Goal: Task Accomplishment & Management: Manage account settings

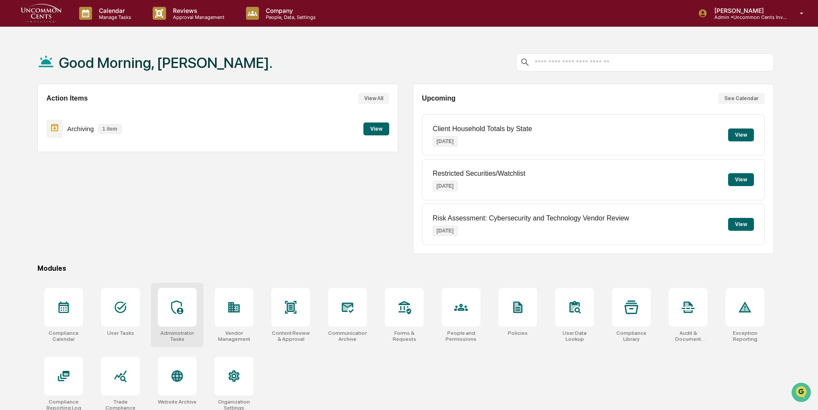
click at [177, 314] on icon at bounding box center [177, 308] width 14 height 14
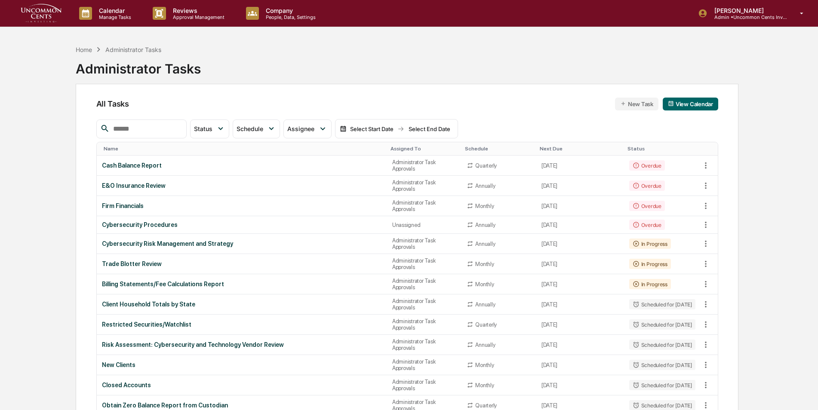
click at [173, 132] on input "text" at bounding box center [146, 128] width 73 height 11
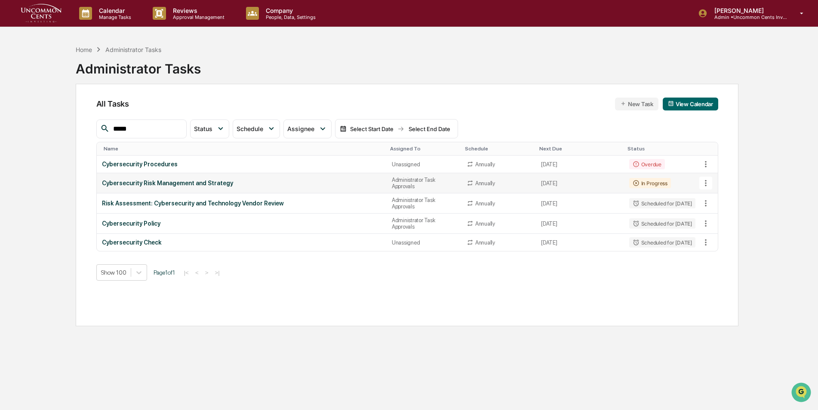
click at [709, 182] on icon at bounding box center [705, 183] width 9 height 9
click at [721, 234] on li "Delete Task" at bounding box center [738, 230] width 69 height 16
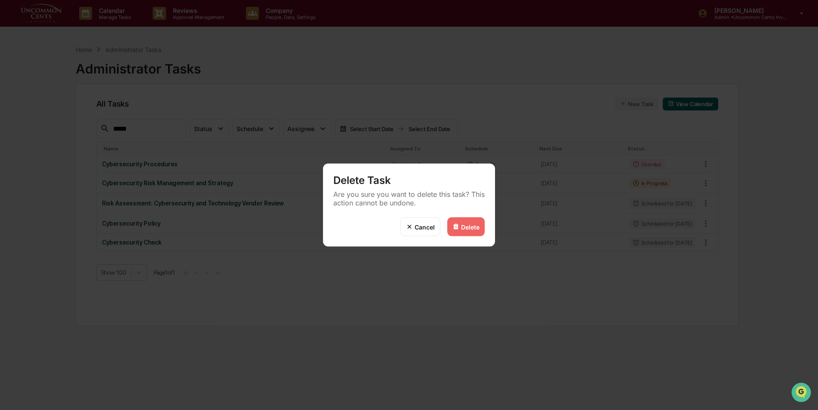
click at [470, 229] on div "Delete" at bounding box center [470, 226] width 18 height 7
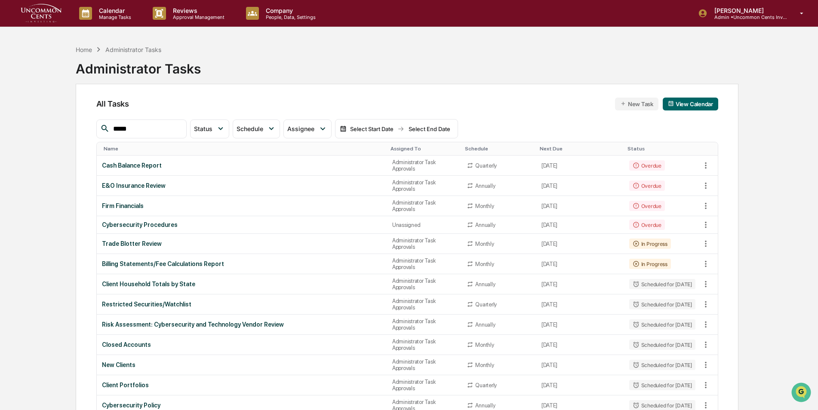
click at [152, 129] on input "*****" at bounding box center [146, 128] width 73 height 11
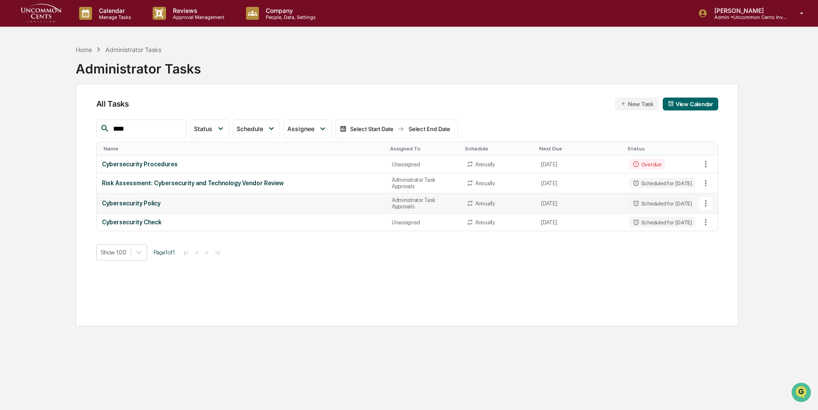
type input "****"
click at [707, 203] on icon at bounding box center [705, 203] width 9 height 9
click at [717, 254] on img at bounding box center [714, 250] width 7 height 7
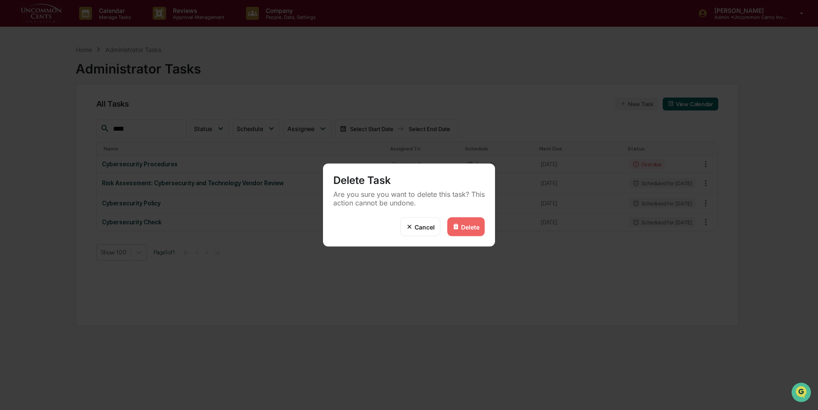
click at [467, 228] on div "Delete" at bounding box center [470, 226] width 18 height 7
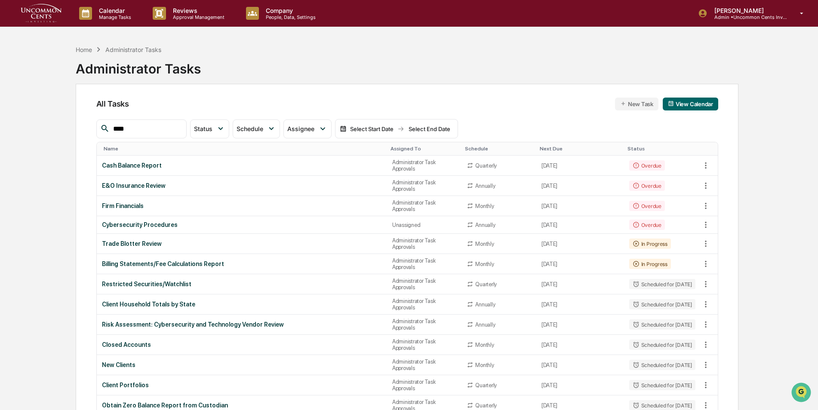
click at [408, 148] on div "Assigned To" at bounding box center [425, 149] width 68 height 6
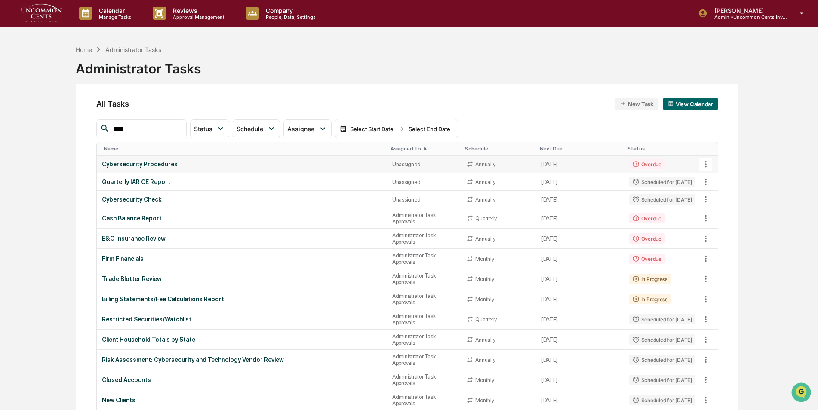
click at [401, 166] on div "Unassigned" at bounding box center [424, 164] width 65 height 6
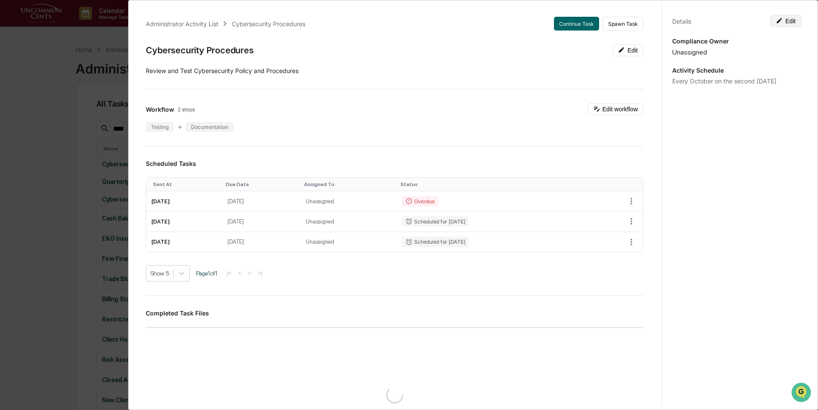
click at [787, 22] on button "Edit" at bounding box center [785, 21] width 31 height 12
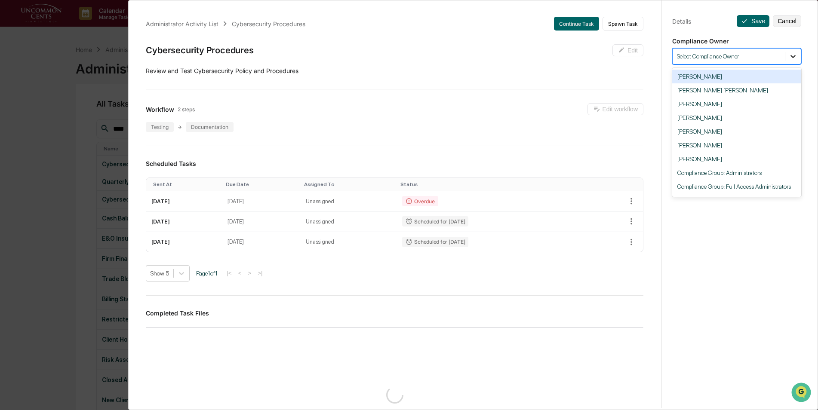
click at [789, 60] on icon at bounding box center [793, 56] width 9 height 9
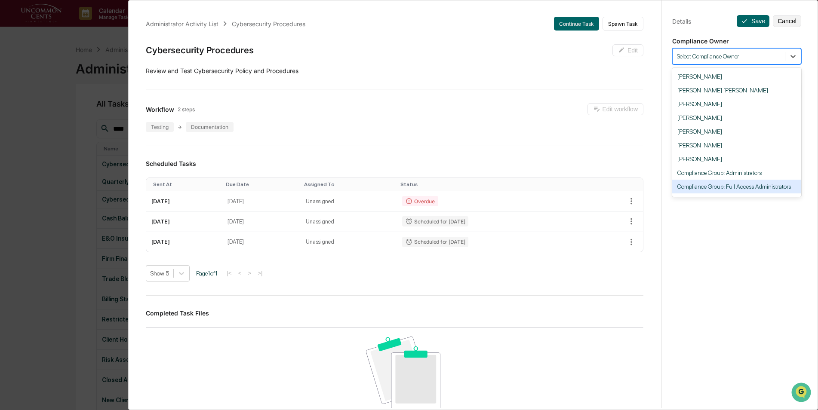
scroll to position [33, 0]
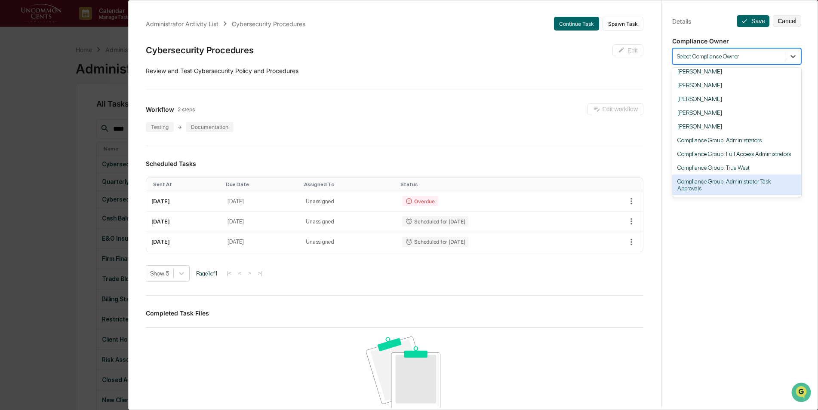
click at [752, 183] on div "Compliance Group: Administrator Task Approvals" at bounding box center [736, 185] width 129 height 21
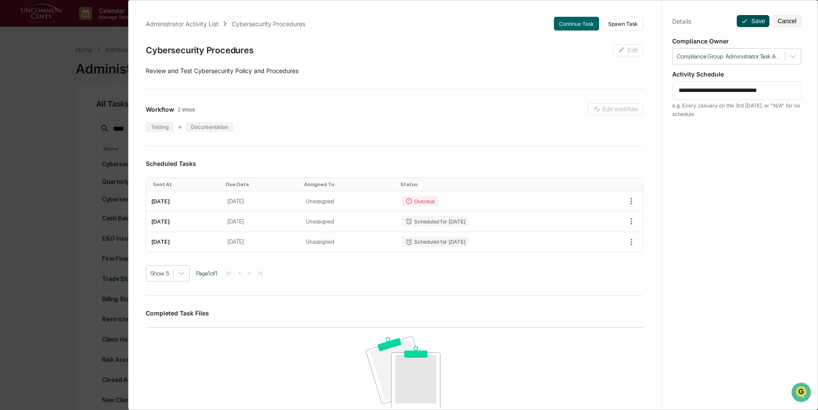
click at [743, 20] on icon at bounding box center [744, 21] width 7 height 7
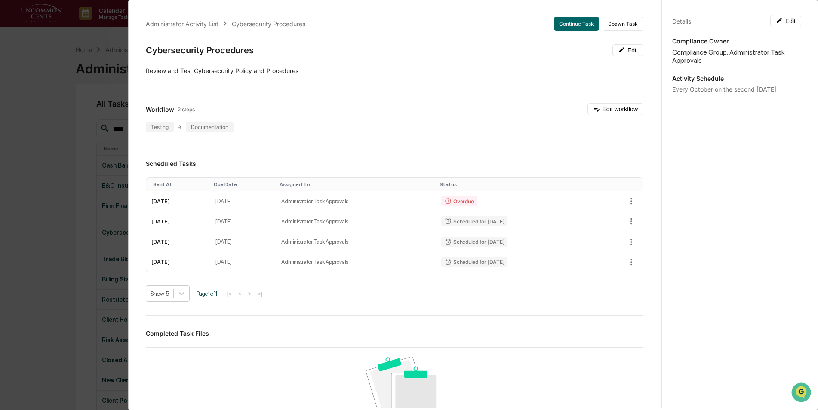
click at [748, 22] on div "Details Edit" at bounding box center [736, 21] width 129 height 12
click at [15, 132] on div "Administrator Activity List Cybersecurity Procedures Continue Task Spawn Task C…" at bounding box center [409, 205] width 818 height 410
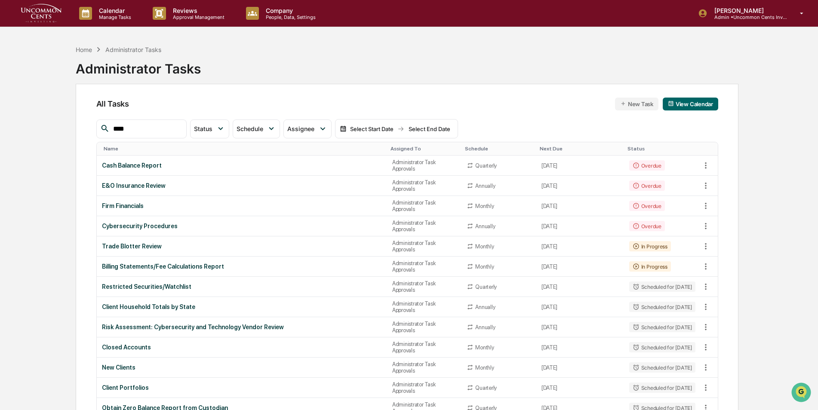
click at [391, 148] on div "Assigned To" at bounding box center [425, 149] width 68 height 6
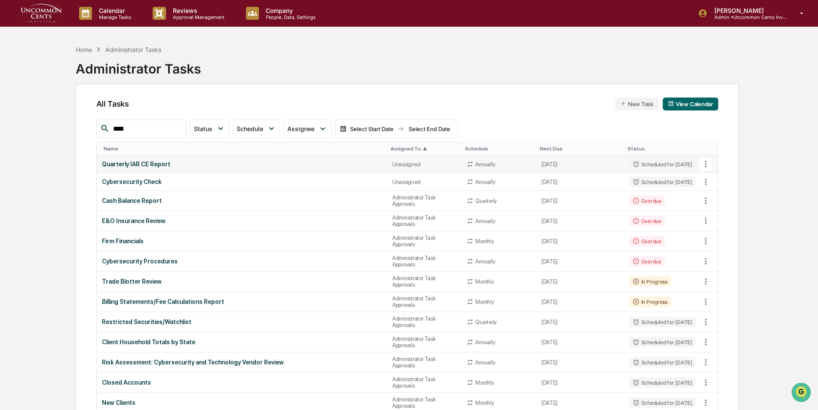
click at [394, 167] on div "Unassigned" at bounding box center [424, 164] width 65 height 6
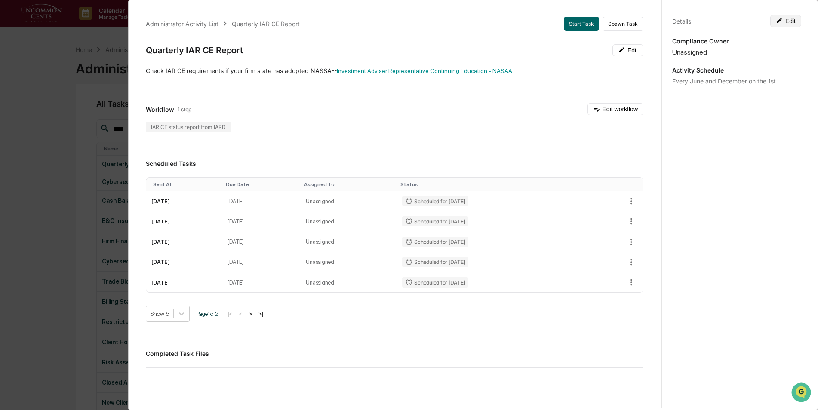
click at [787, 24] on button "Edit" at bounding box center [785, 21] width 31 height 12
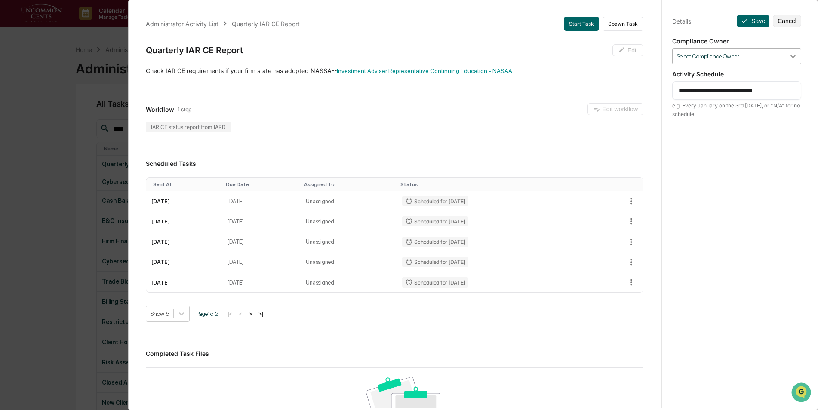
click at [790, 61] on div at bounding box center [793, 56] width 15 height 15
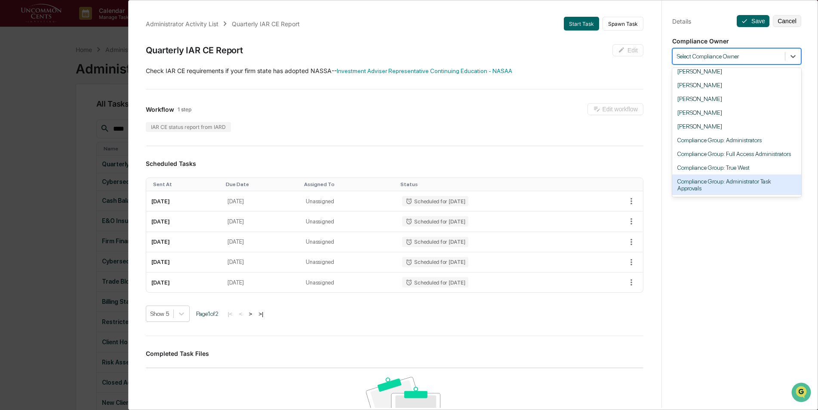
click at [758, 187] on div "Compliance Group: Administrator Task Approvals" at bounding box center [736, 185] width 129 height 21
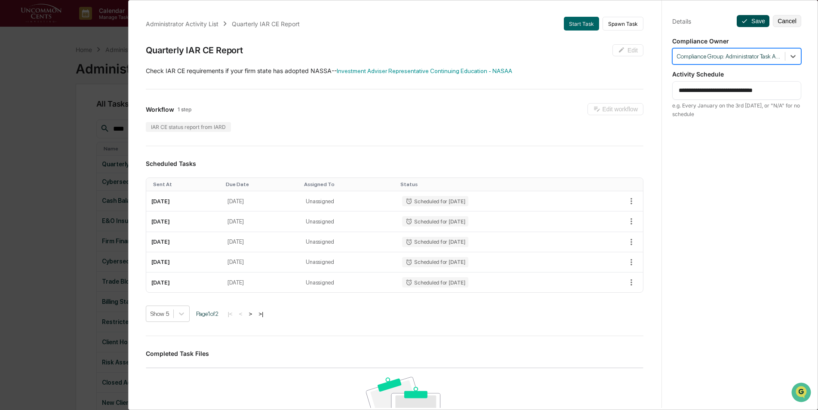
click at [750, 22] on button "Save" at bounding box center [753, 21] width 33 height 12
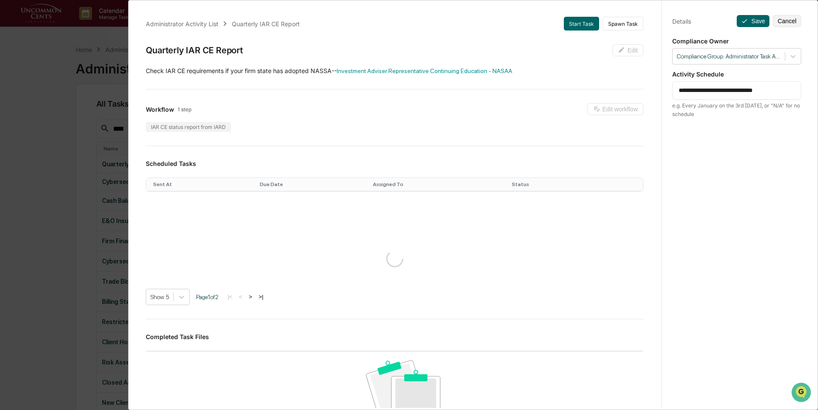
click at [54, 160] on div "**********" at bounding box center [409, 205] width 818 height 410
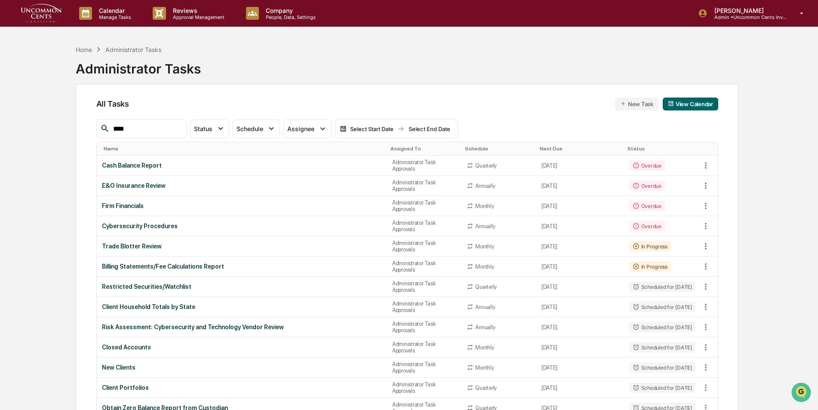
click at [394, 149] on div "Assigned To" at bounding box center [425, 149] width 68 height 6
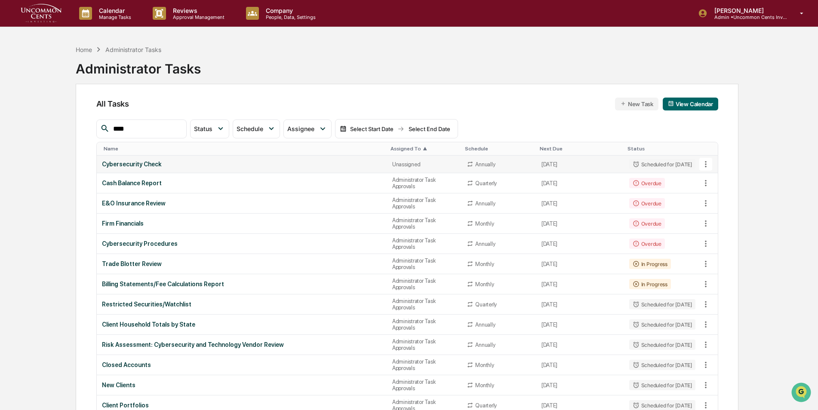
click at [394, 163] on div "Unassigned" at bounding box center [424, 164] width 65 height 6
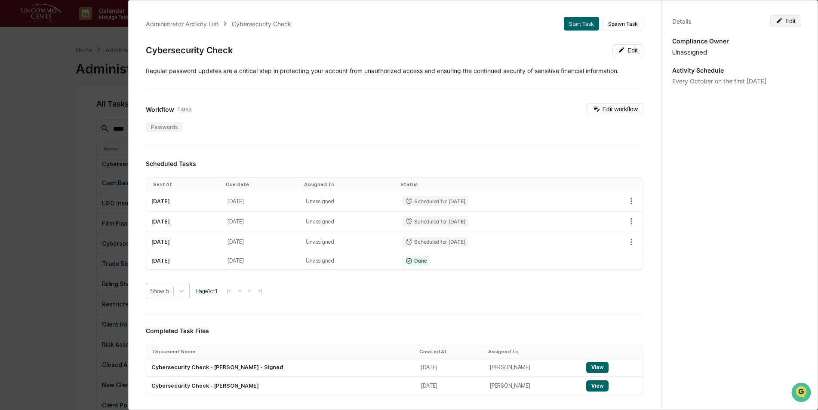
click at [782, 19] on button "Edit" at bounding box center [785, 21] width 31 height 12
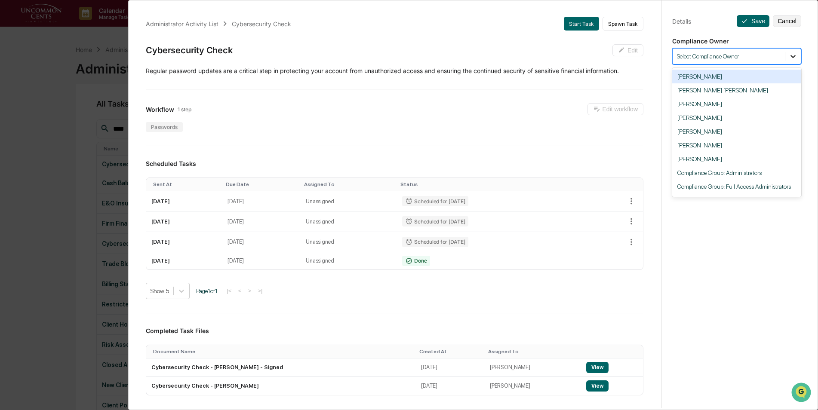
click at [790, 59] on icon at bounding box center [793, 56] width 9 height 9
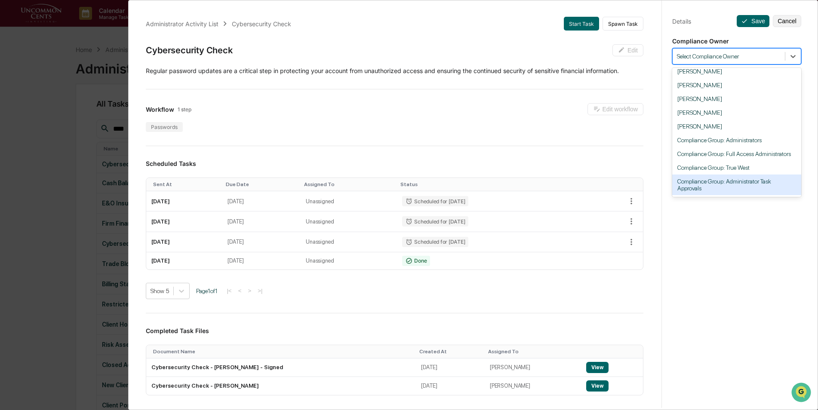
click at [742, 186] on div "Compliance Group: Administrator Task Approvals" at bounding box center [736, 185] width 129 height 21
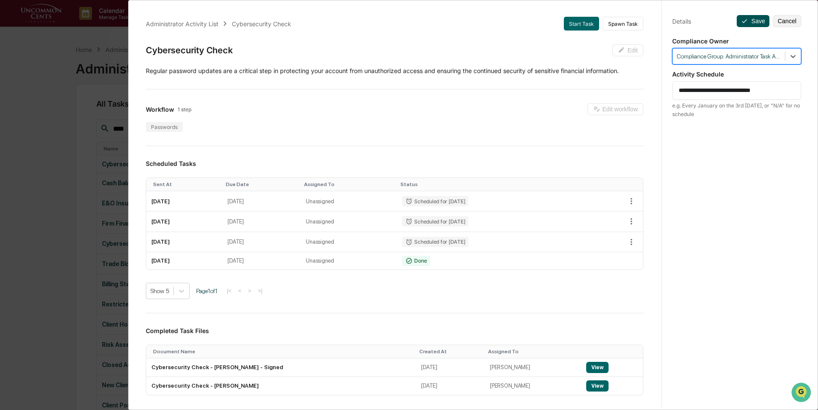
click at [746, 24] on button "Save" at bounding box center [753, 21] width 33 height 12
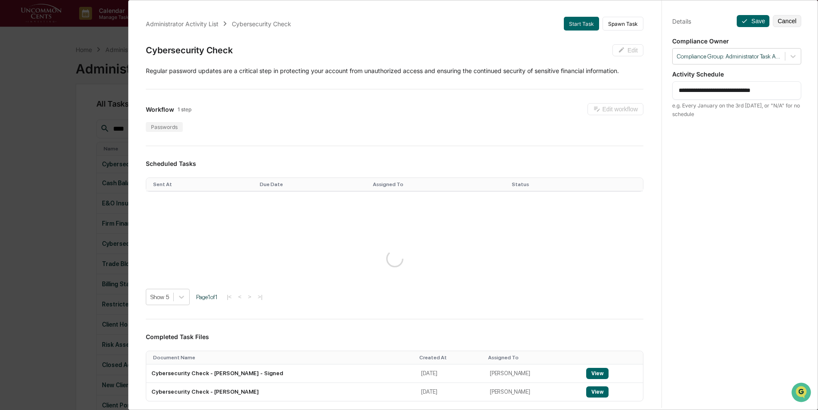
click at [55, 129] on div "**********" at bounding box center [409, 205] width 818 height 410
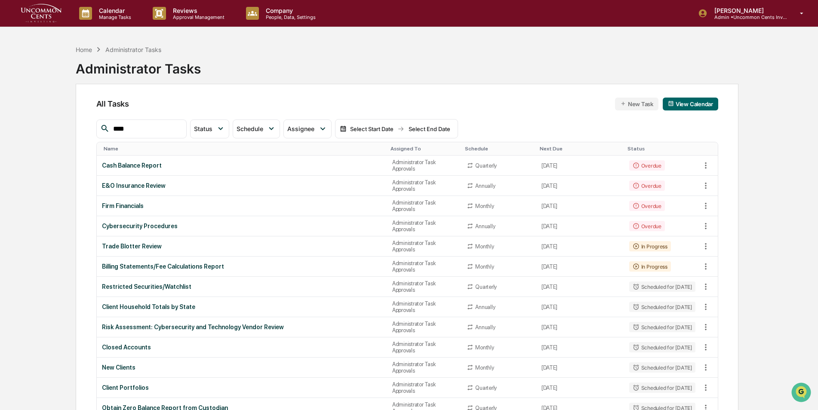
click at [391, 146] on div "Assigned To" at bounding box center [425, 149] width 68 height 6
click at [400, 148] on div "Assigned To ▲" at bounding box center [425, 149] width 68 height 6
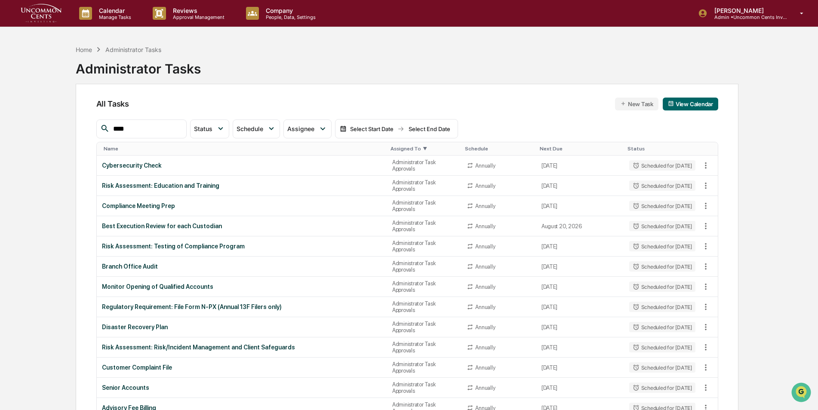
click at [400, 148] on div "Assigned To ▼" at bounding box center [425, 149] width 68 height 6
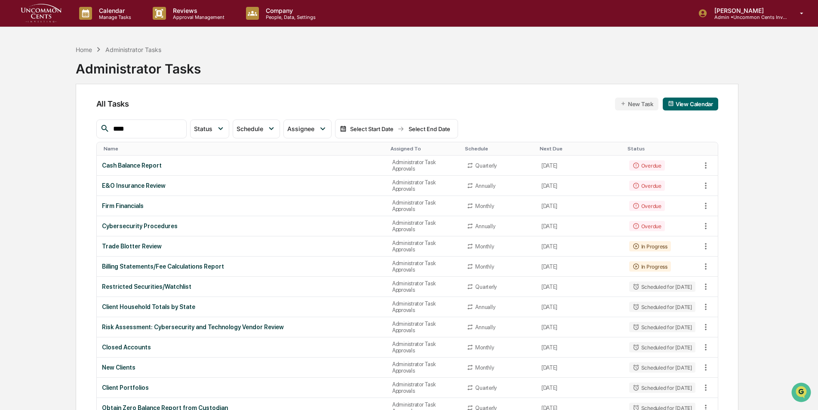
click at [405, 147] on div "Assigned To" at bounding box center [425, 149] width 68 height 6
click at [405, 147] on div "Assigned To ▲" at bounding box center [425, 149] width 68 height 6
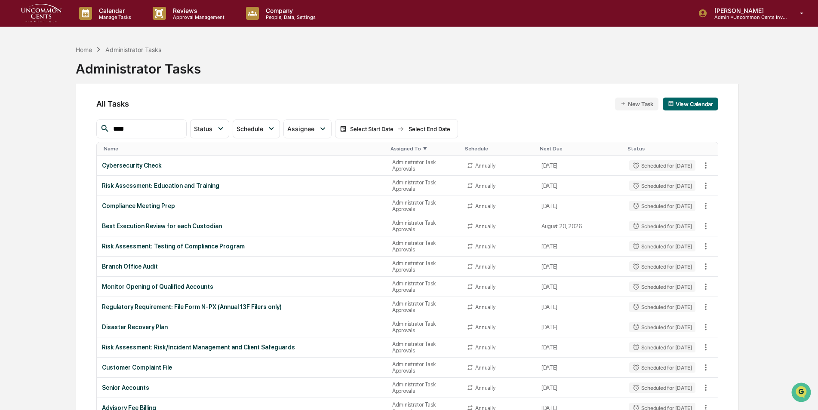
drag, startPoint x: 405, startPoint y: 147, endPoint x: 401, endPoint y: 146, distance: 4.4
click at [401, 146] on div "Assigned To ▼" at bounding box center [425, 149] width 68 height 6
